Goal: Obtain resource: Obtain resource

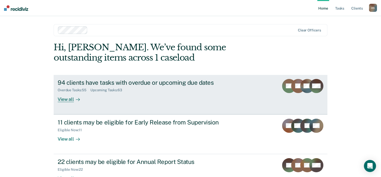
click at [70, 100] on div "View all" at bounding box center [72, 98] width 28 height 10
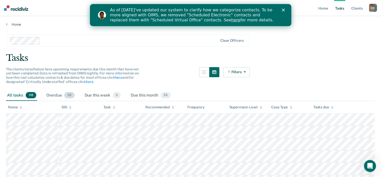
click at [62, 95] on div "Overdue 55" at bounding box center [60, 95] width 30 height 11
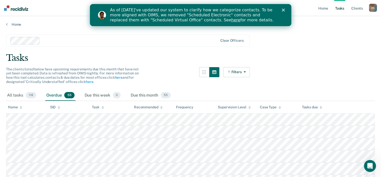
click at [104, 108] on icon at bounding box center [103, 107] width 3 height 3
click at [206, 73] on icon "button" at bounding box center [204, 72] width 4 height 4
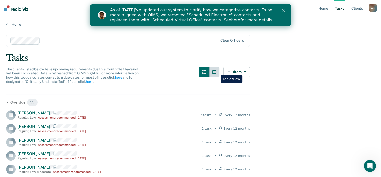
click at [217, 71] on icon "button" at bounding box center [215, 72] width 4 height 4
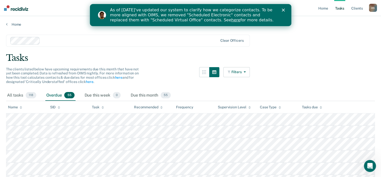
click at [240, 72] on button "Filters" at bounding box center [237, 72] width 27 height 10
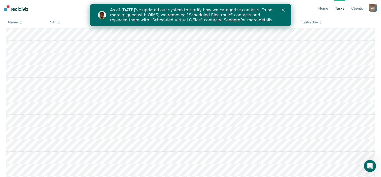
scroll to position [227, 0]
click at [284, 11] on polygon "Close" at bounding box center [283, 10] width 3 height 3
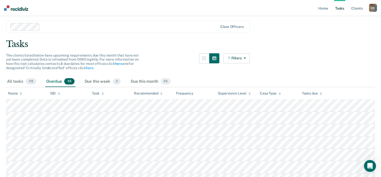
scroll to position [25, 0]
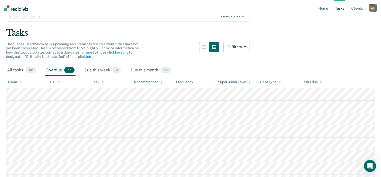
click at [313, 81] on div "Tasks due" at bounding box center [312, 82] width 20 height 4
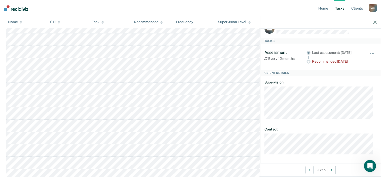
scroll to position [0, 0]
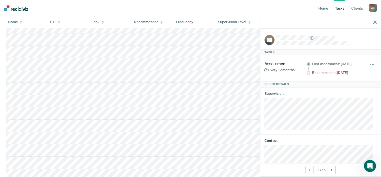
click at [374, 20] on button "button" at bounding box center [376, 22] width 4 height 4
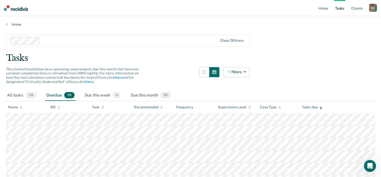
click at [97, 107] on div "Task" at bounding box center [98, 107] width 12 height 4
click at [166, 97] on span "55" at bounding box center [166, 95] width 10 height 7
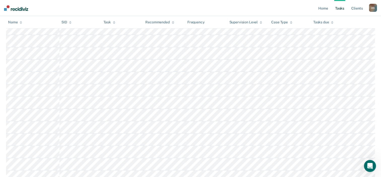
scroll to position [151, 0]
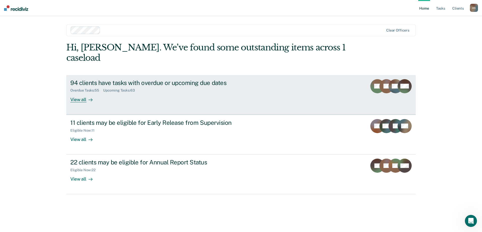
click at [74, 93] on div "View all" at bounding box center [84, 98] width 28 height 10
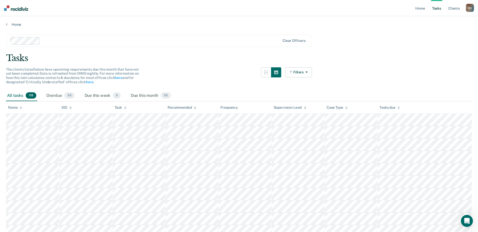
click at [19, 109] on div "Name" at bounding box center [15, 107] width 14 height 4
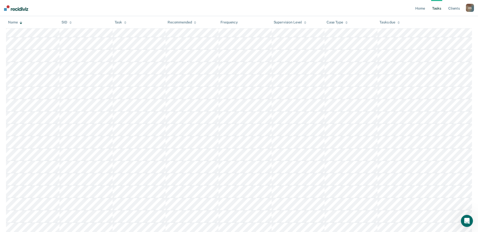
scroll to position [882, 0]
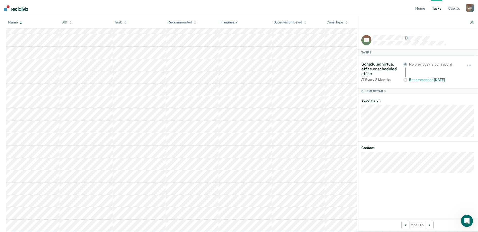
click at [385, 22] on icon "button" at bounding box center [472, 23] width 4 height 4
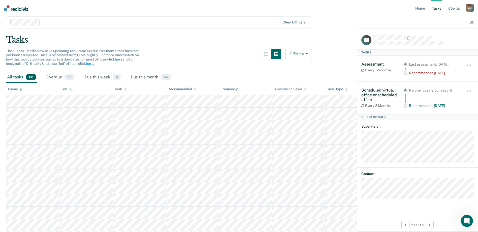
scroll to position [0, 0]
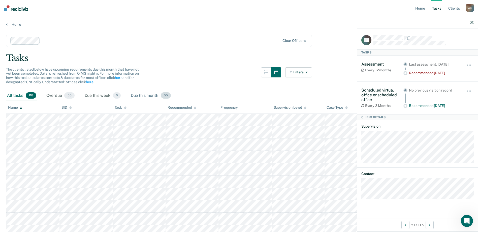
click at [152, 95] on div "Due this month 55" at bounding box center [151, 95] width 42 height 11
click at [385, 9] on link "Home" at bounding box center [420, 8] width 12 height 16
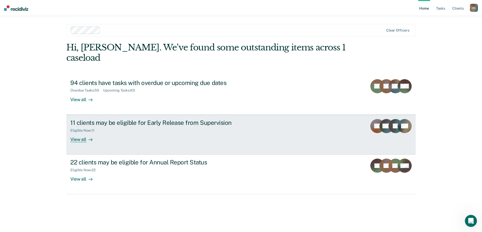
click at [81, 132] on div "View all" at bounding box center [84, 137] width 28 height 10
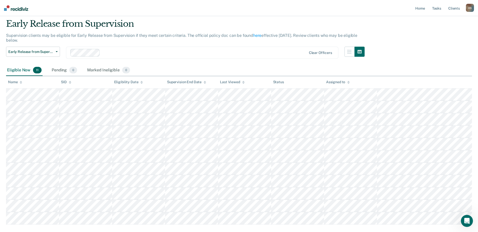
scroll to position [25, 0]
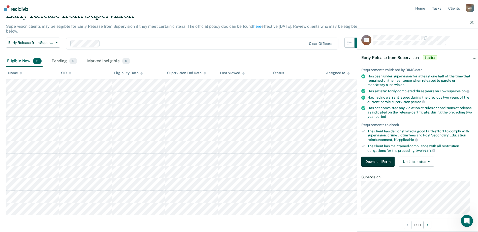
click at [383, 160] on button "Download Form" at bounding box center [378, 162] width 33 height 10
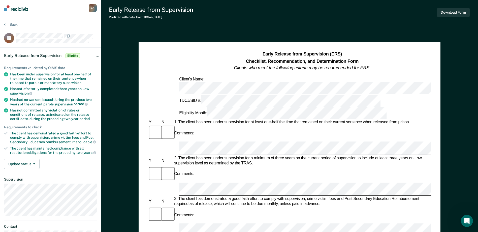
click at [95, 8] on div "A S" at bounding box center [93, 8] width 8 height 8
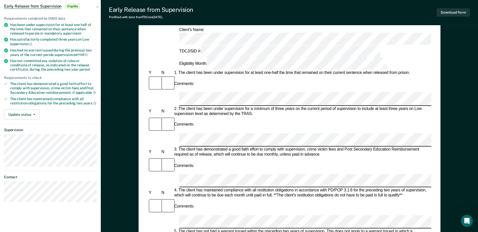
scroll to position [50, 0]
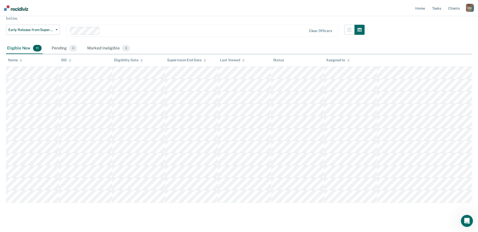
scroll to position [45, 0]
